Goal: Information Seeking & Learning: Understand process/instructions

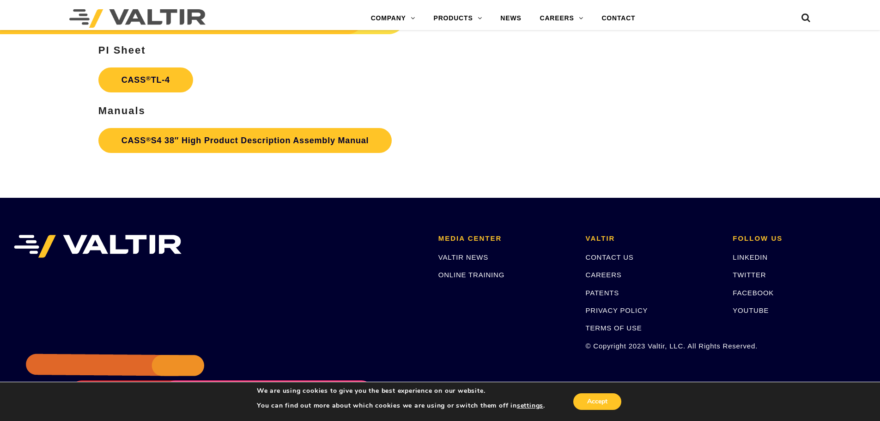
scroll to position [1386, 0]
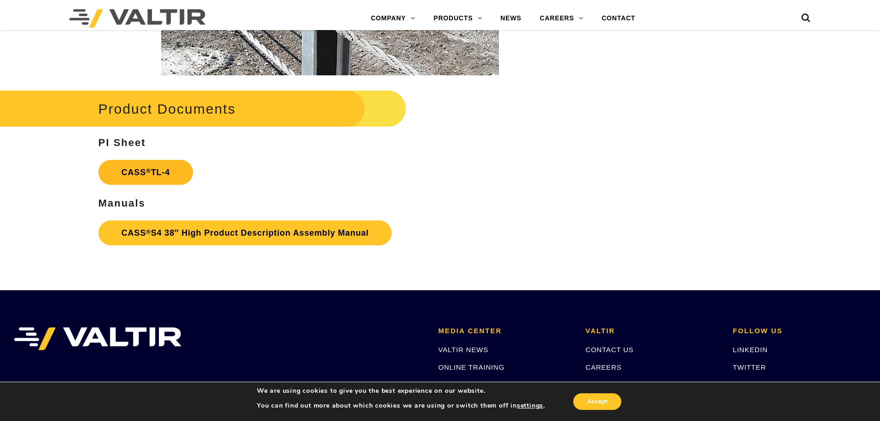
click at [134, 171] on link "CASS ® TL-4" at bounding box center [145, 172] width 95 height 25
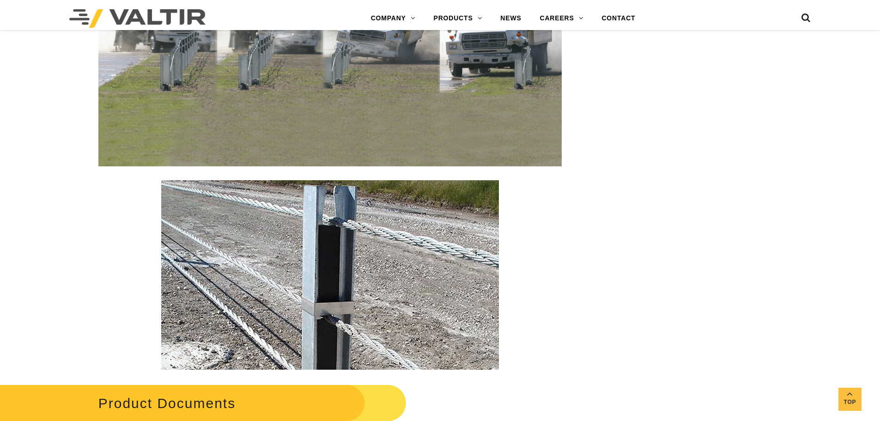
scroll to position [1062, 0]
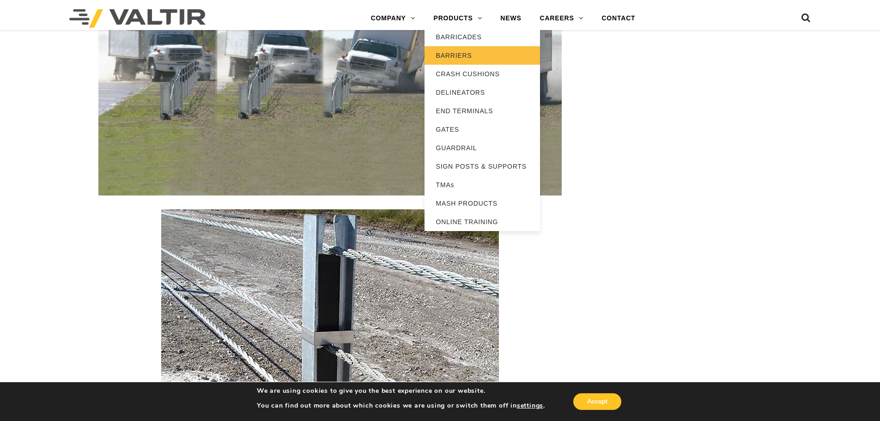
click at [458, 53] on link "BARRIERS" at bounding box center [481, 55] width 115 height 18
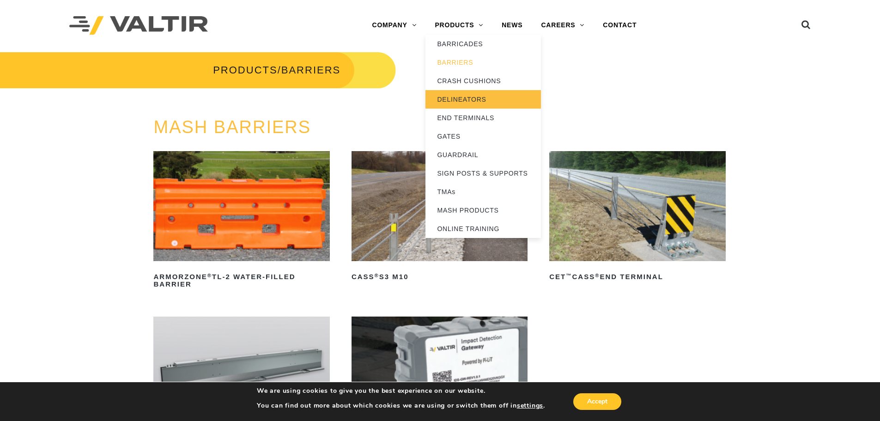
click at [460, 97] on link "DELINEATORS" at bounding box center [482, 99] width 115 height 18
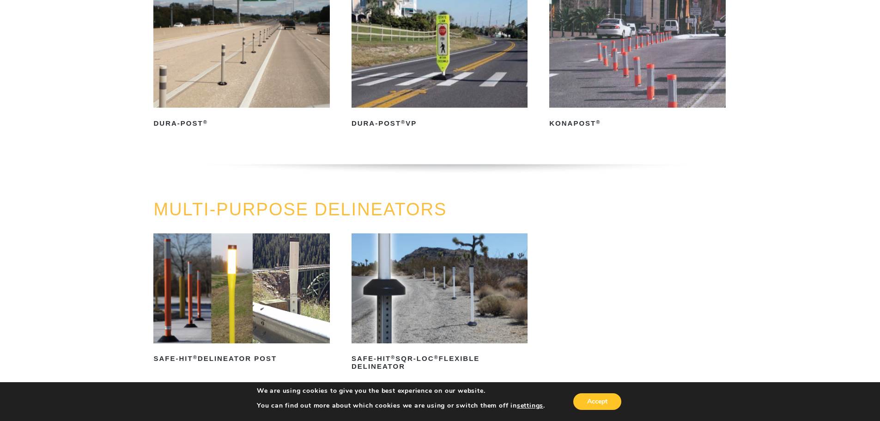
scroll to position [231, 0]
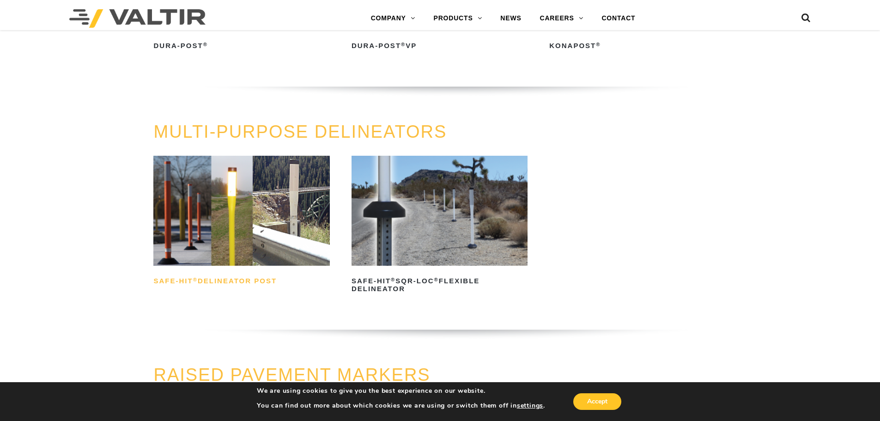
click at [220, 281] on h2 "Safe-Hit ® Delineator Post" at bounding box center [241, 281] width 176 height 15
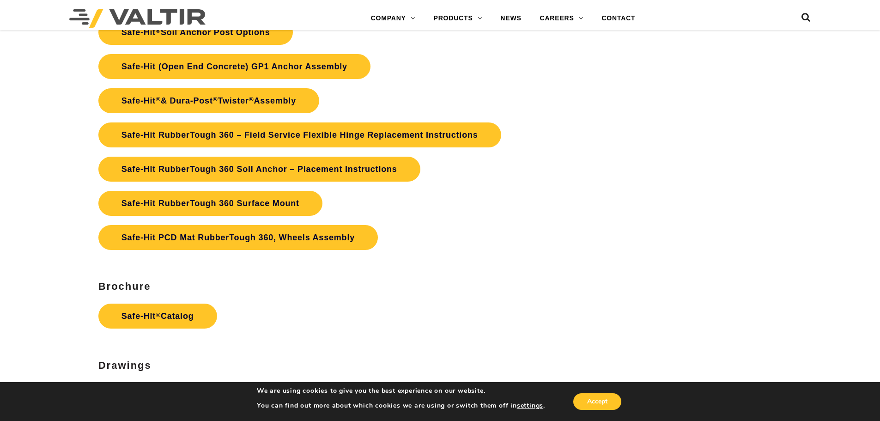
scroll to position [2217, 0]
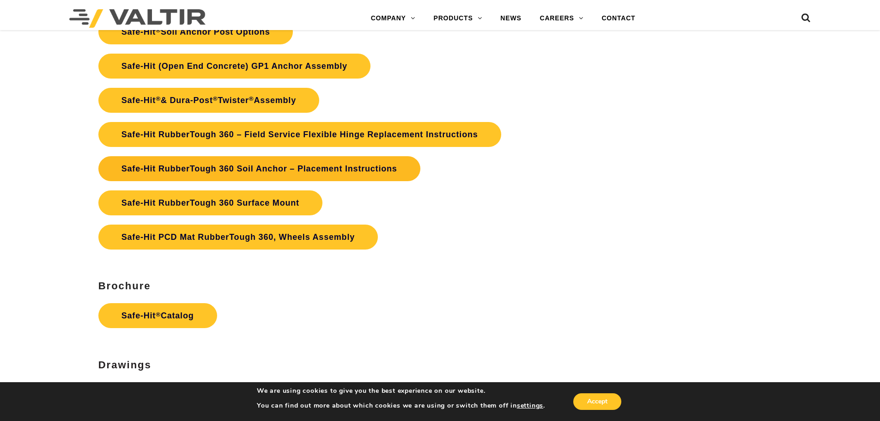
click at [188, 161] on link "Safe-Hit RubberTough 360 Soil Anchor – Placement Instructions" at bounding box center [259, 168] width 322 height 25
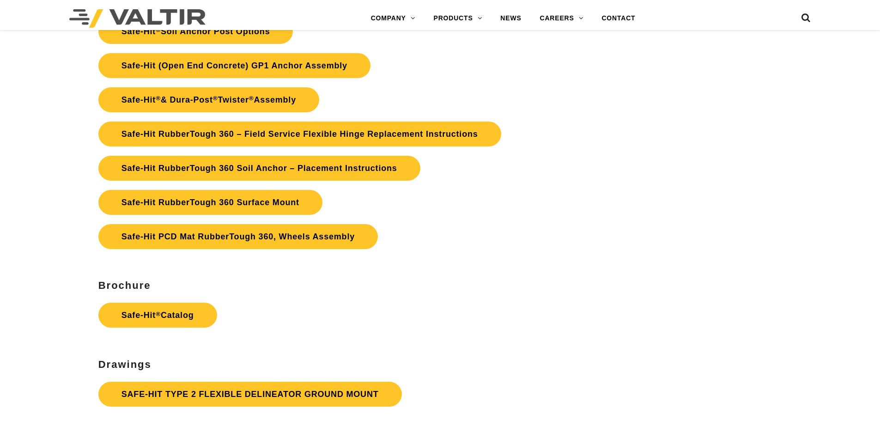
scroll to position [2217, 0]
